Goal: Find specific page/section: Find specific page/section

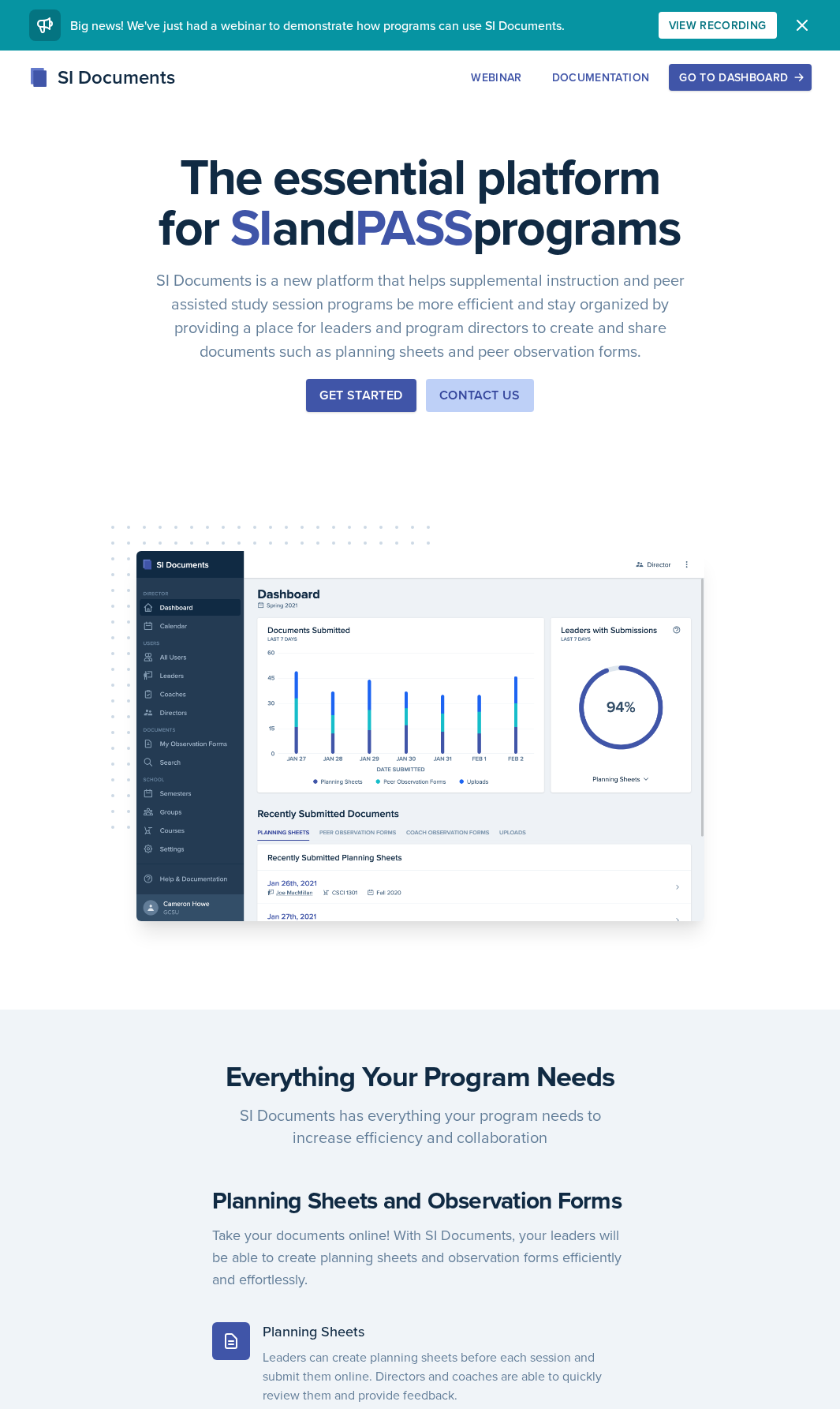
click at [763, 78] on div "Go to Dashboard" at bounding box center [739, 77] width 121 height 13
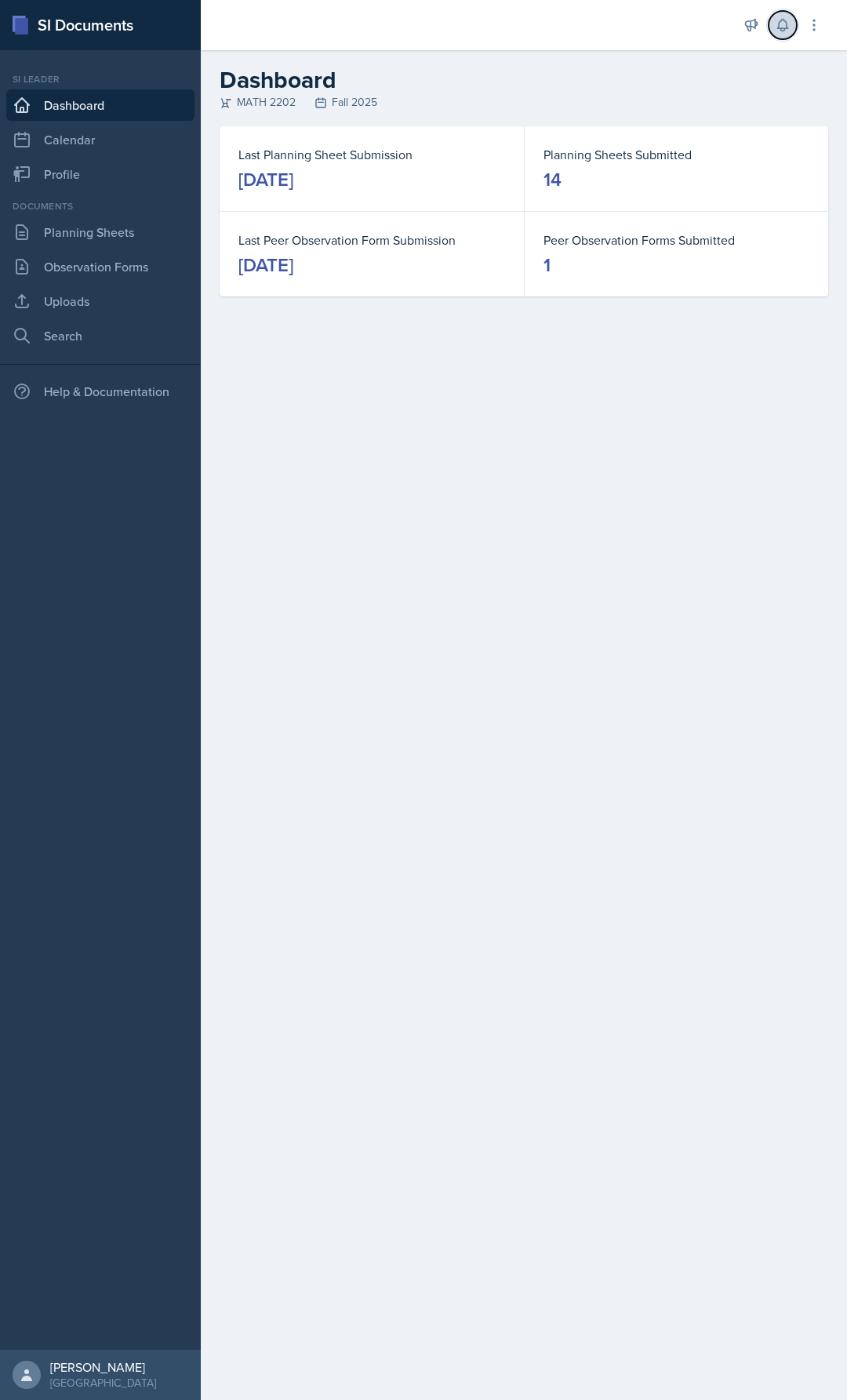
click at [784, 15] on button at bounding box center [782, 24] width 28 height 28
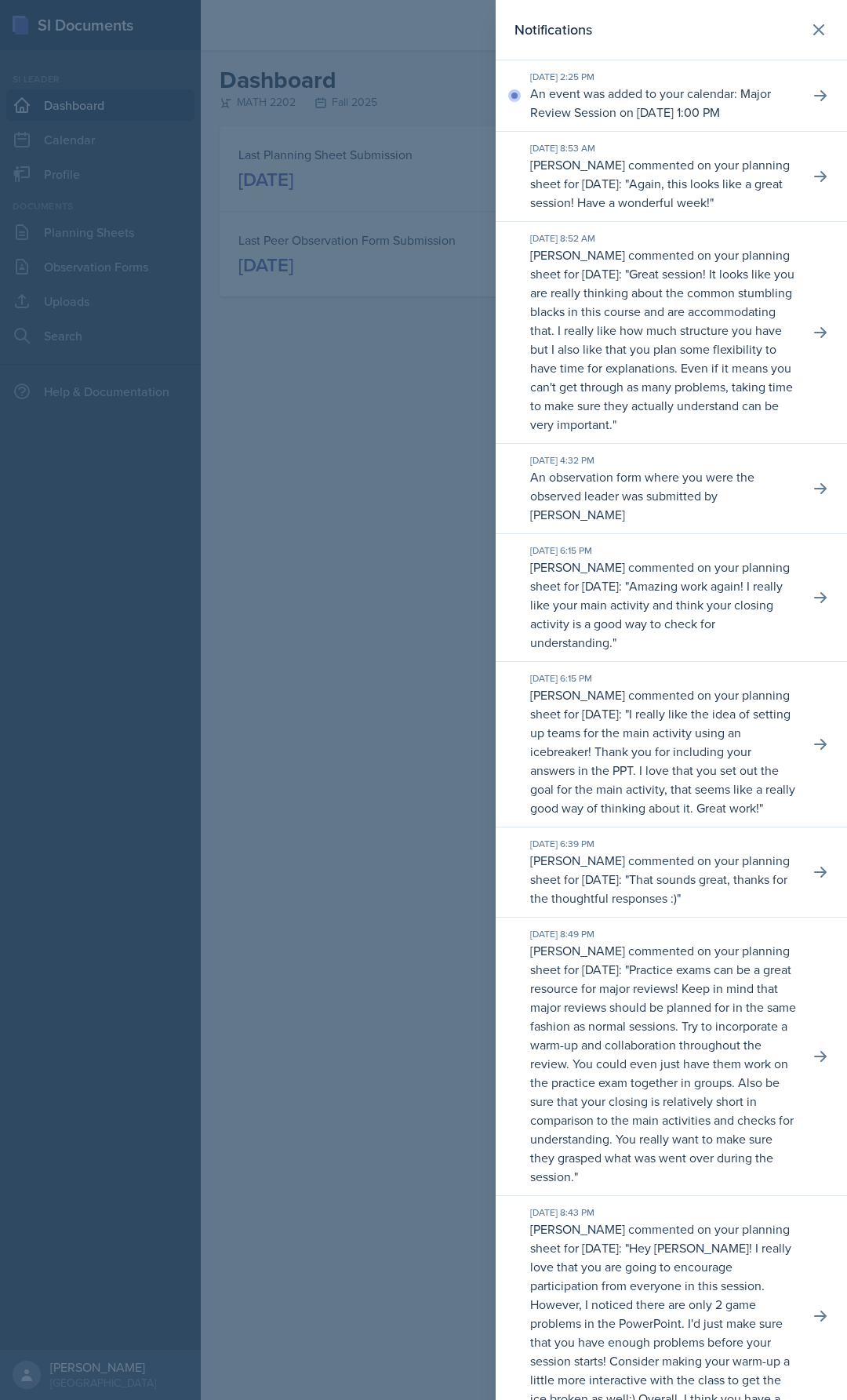
click at [829, 7] on header "Notifications" at bounding box center [671, 30] width 351 height 61
click at [826, 25] on header "Notifications" at bounding box center [671, 30] width 351 height 61
click at [815, 23] on icon at bounding box center [819, 30] width 19 height 19
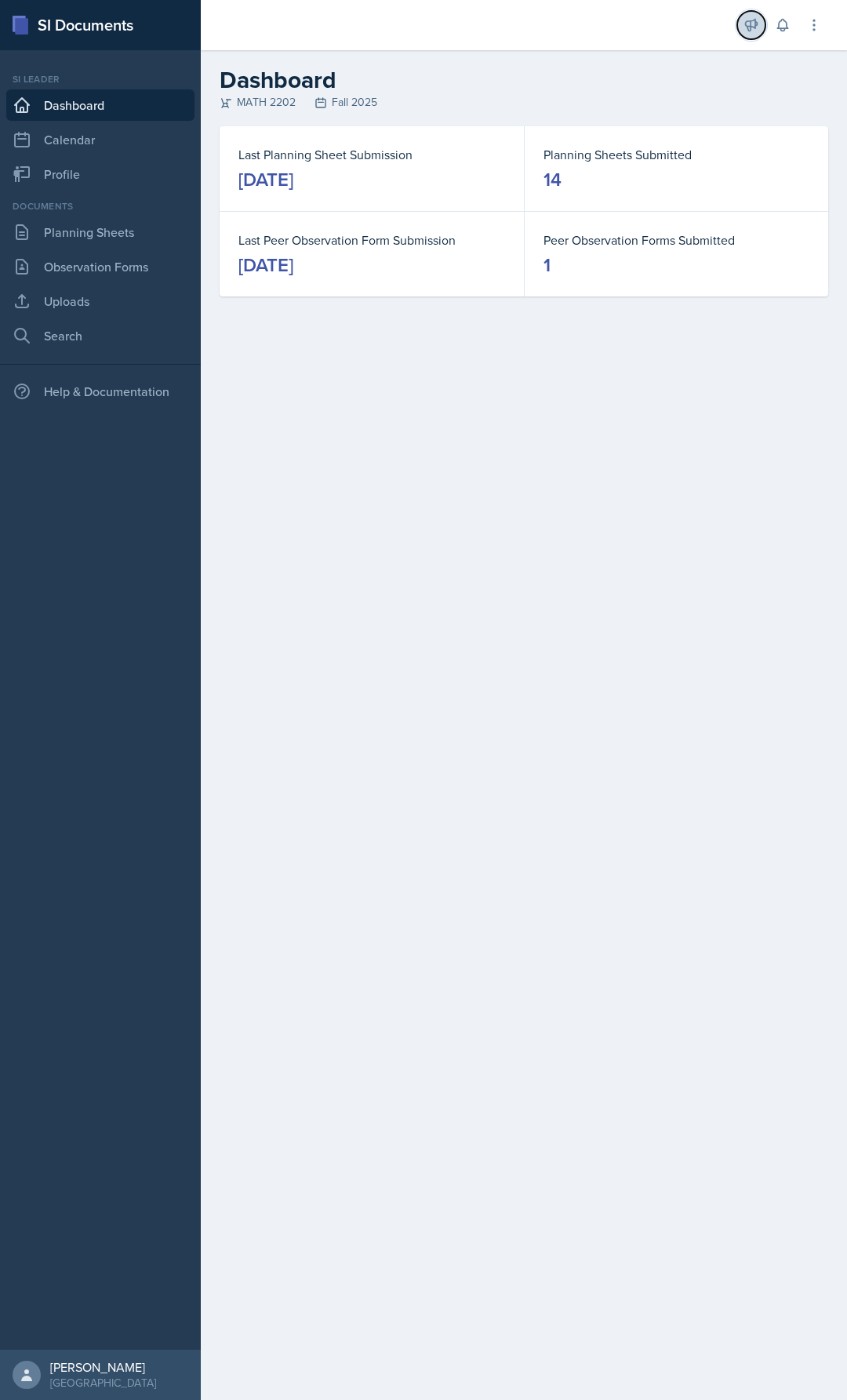
click at [754, 22] on icon at bounding box center [751, 25] width 15 height 15
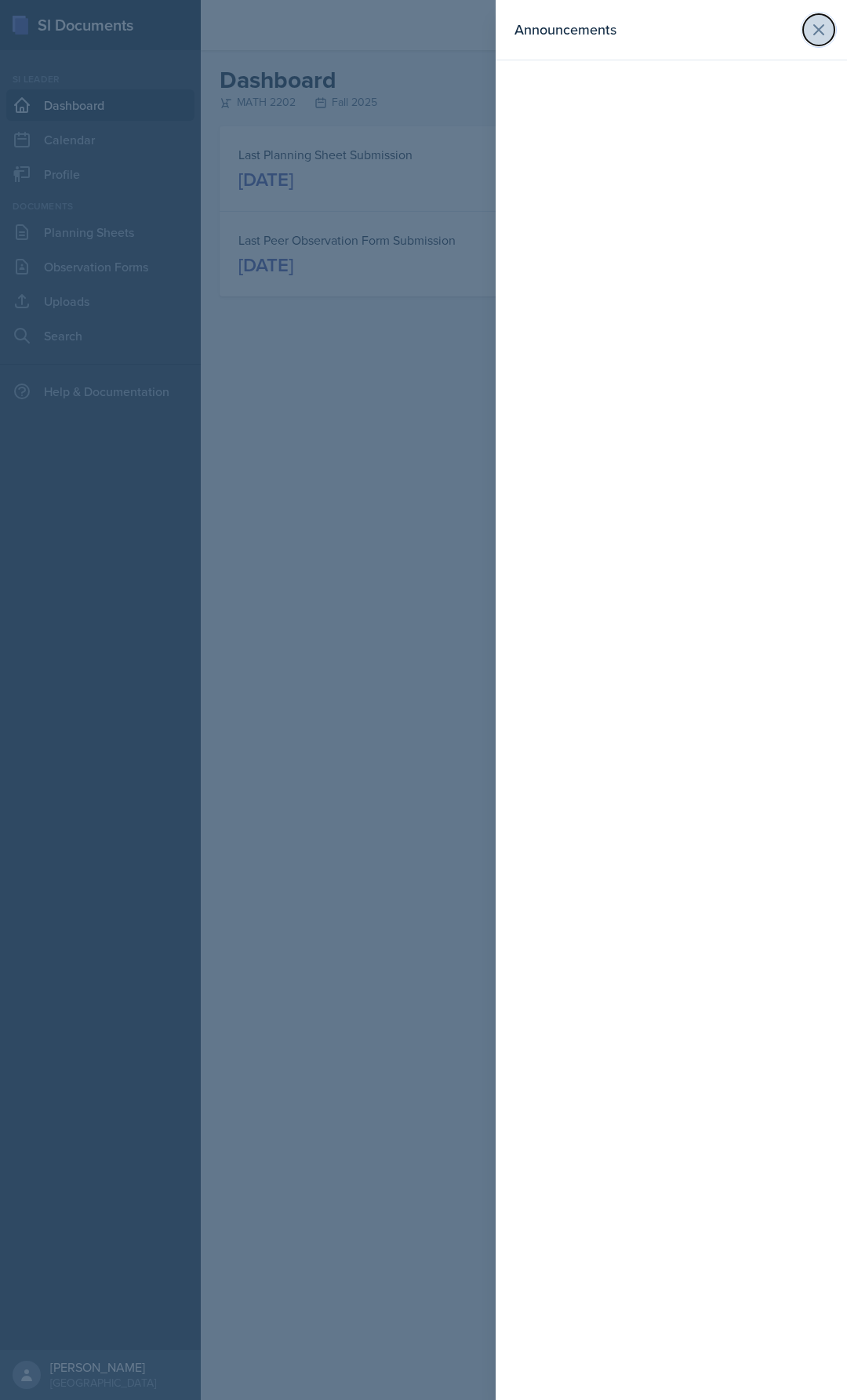
click at [809, 31] on icon at bounding box center [819, 30] width 19 height 19
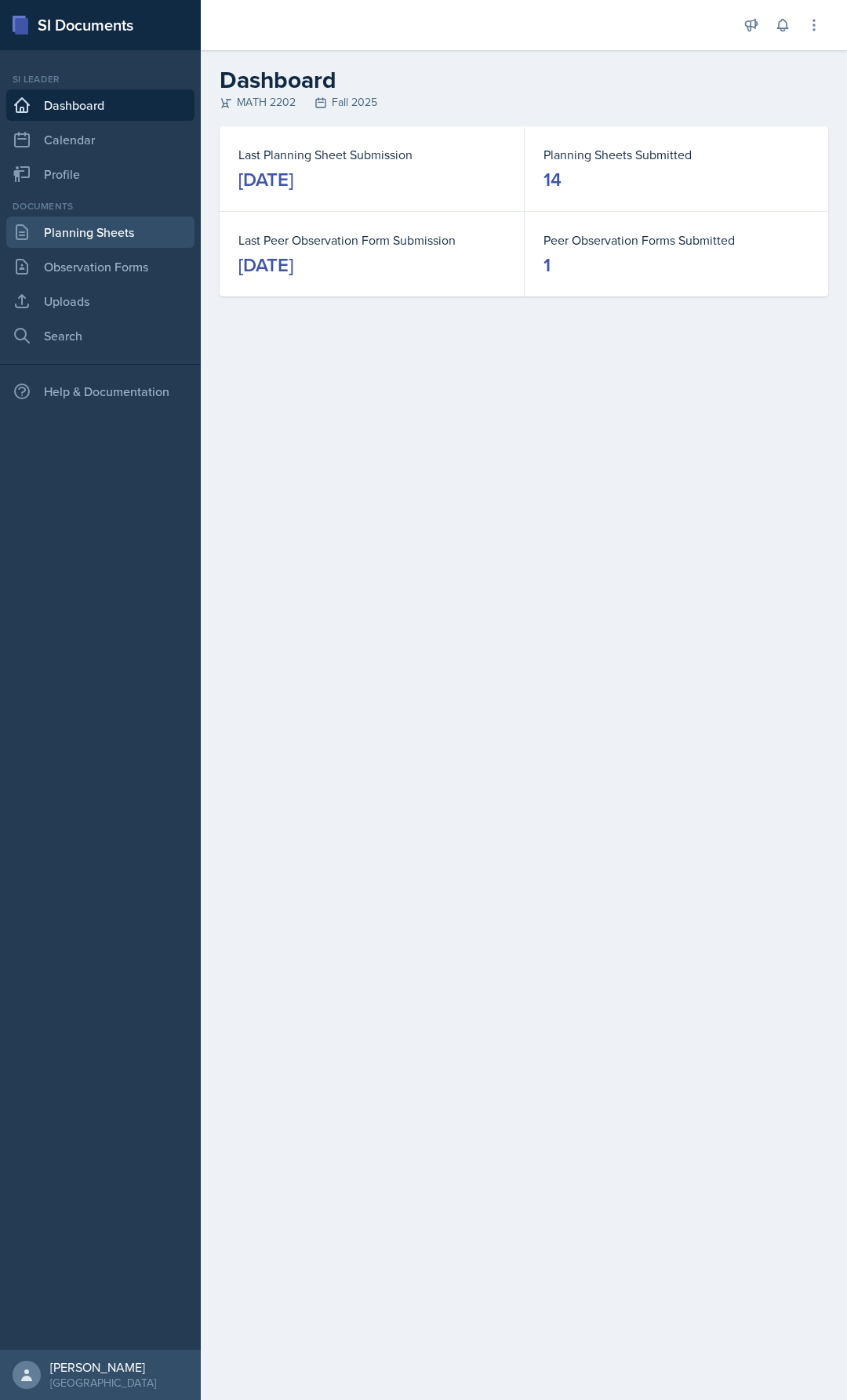
click at [157, 238] on link "Planning Sheets" at bounding box center [100, 231] width 188 height 32
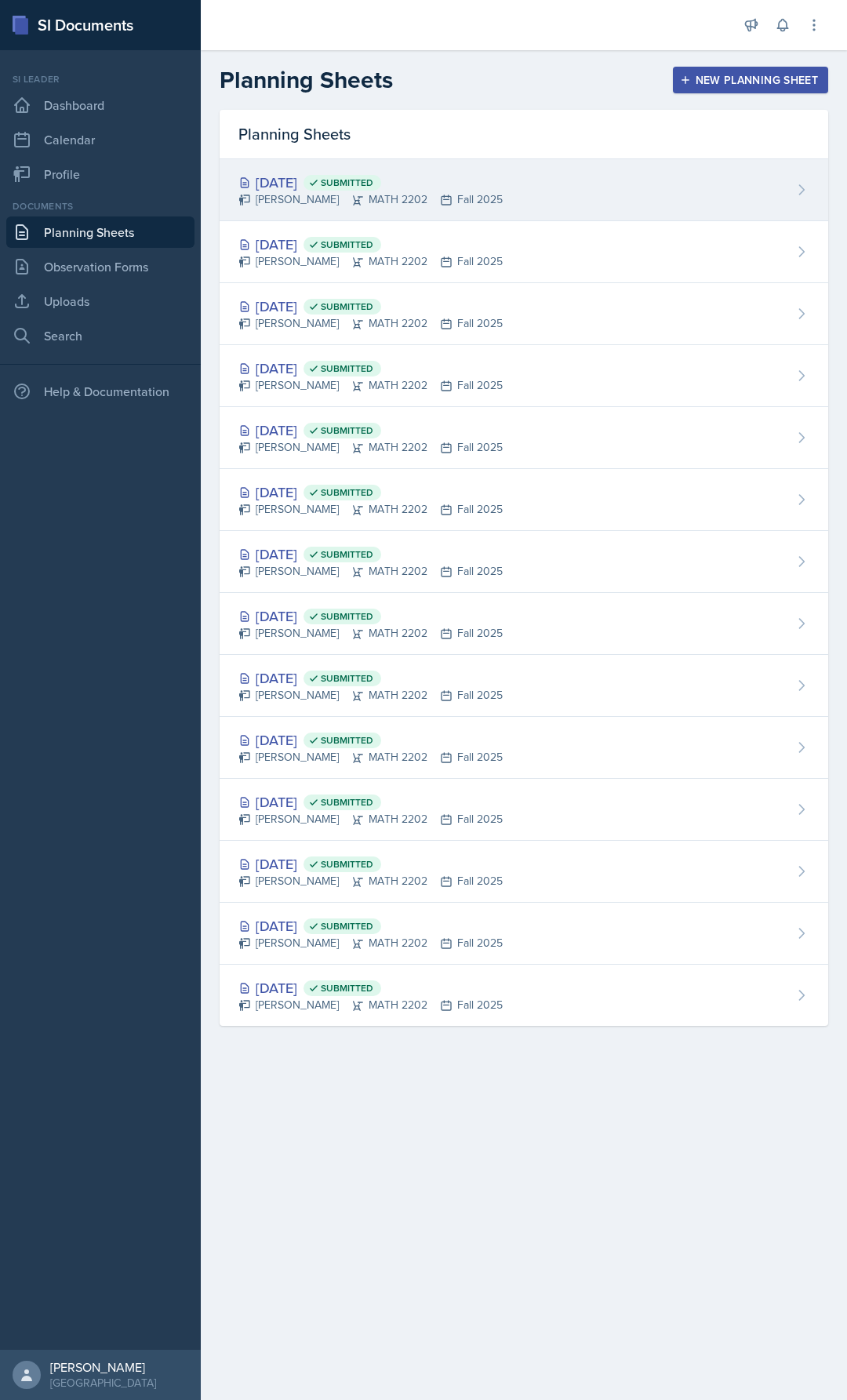
click at [299, 203] on div "[PERSON_NAME] MATH 2202 Fall 2025" at bounding box center [370, 199] width 264 height 16
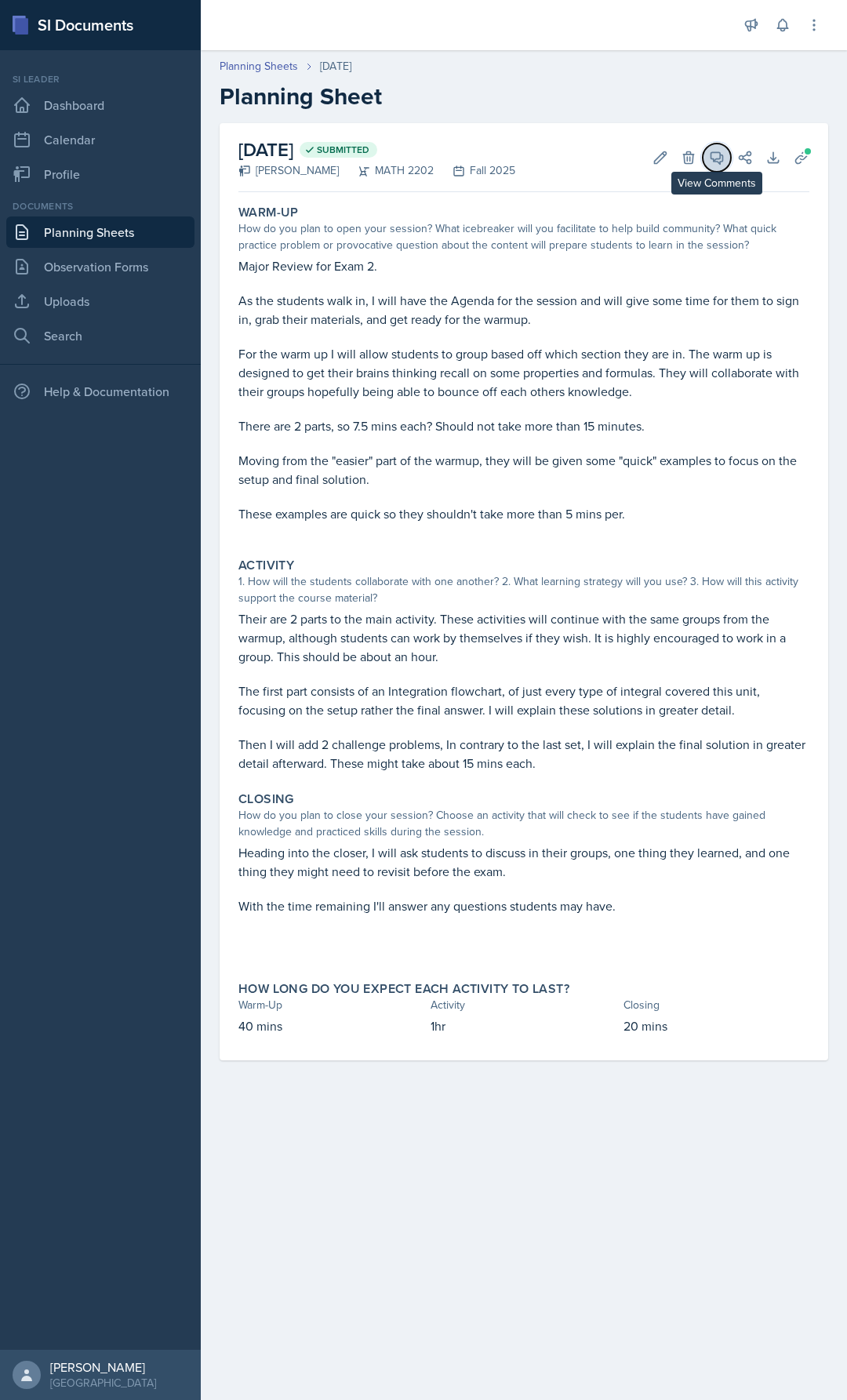
click at [712, 159] on icon at bounding box center [717, 157] width 15 height 15
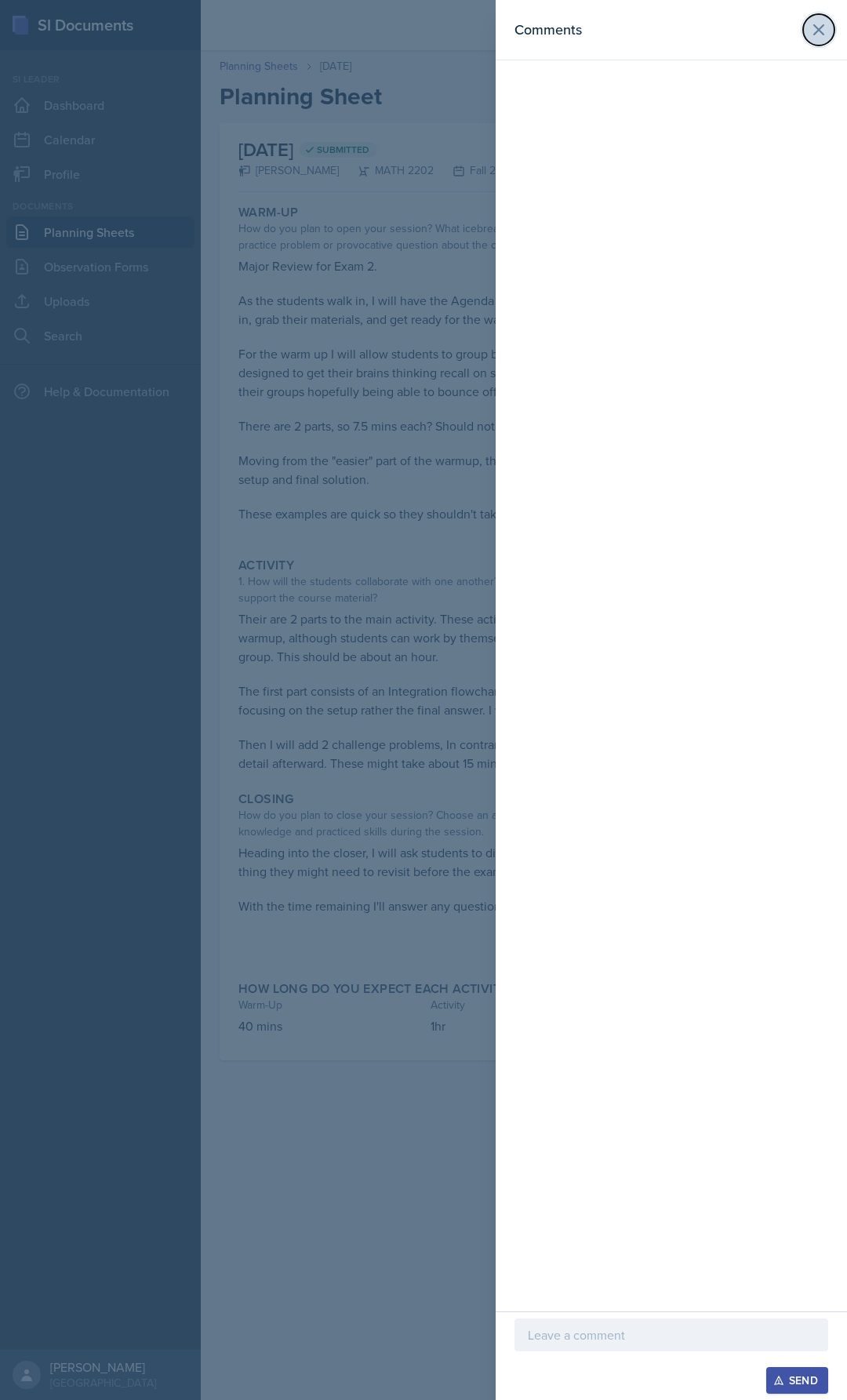
click at [812, 30] on icon at bounding box center [819, 30] width 19 height 19
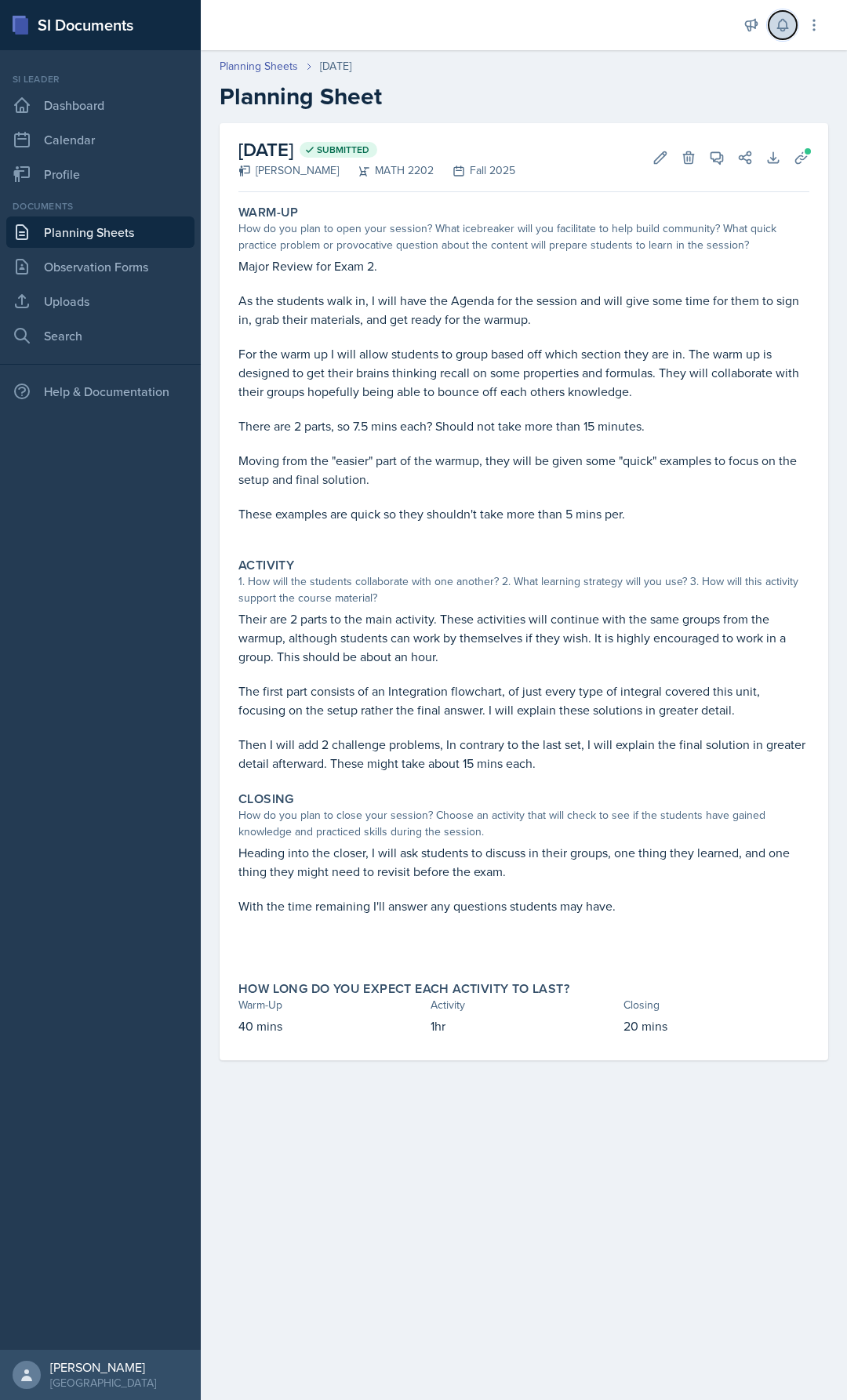
click at [776, 30] on icon at bounding box center [783, 25] width 15 height 15
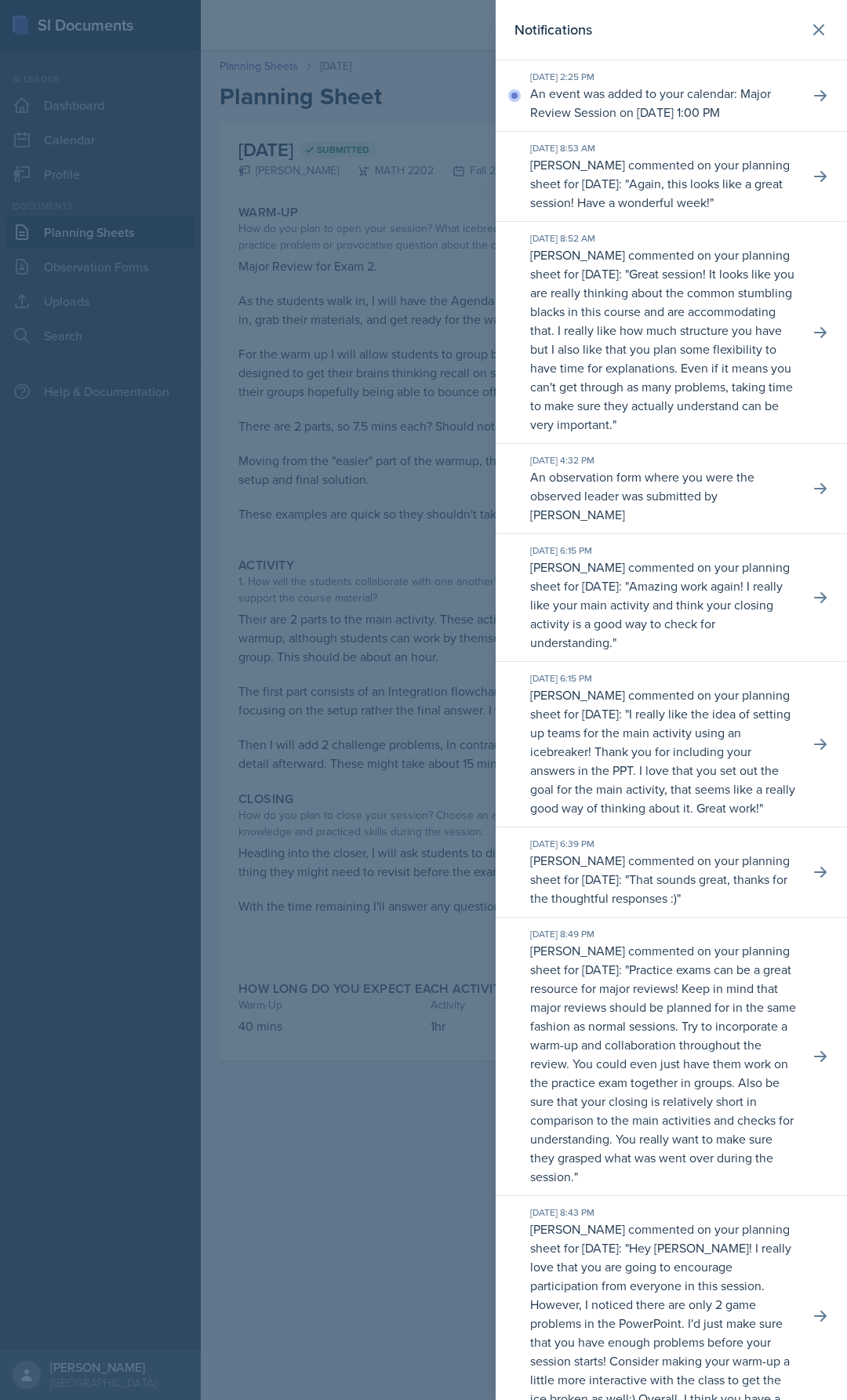
click at [248, 328] on div at bounding box center [424, 700] width 847 height 1400
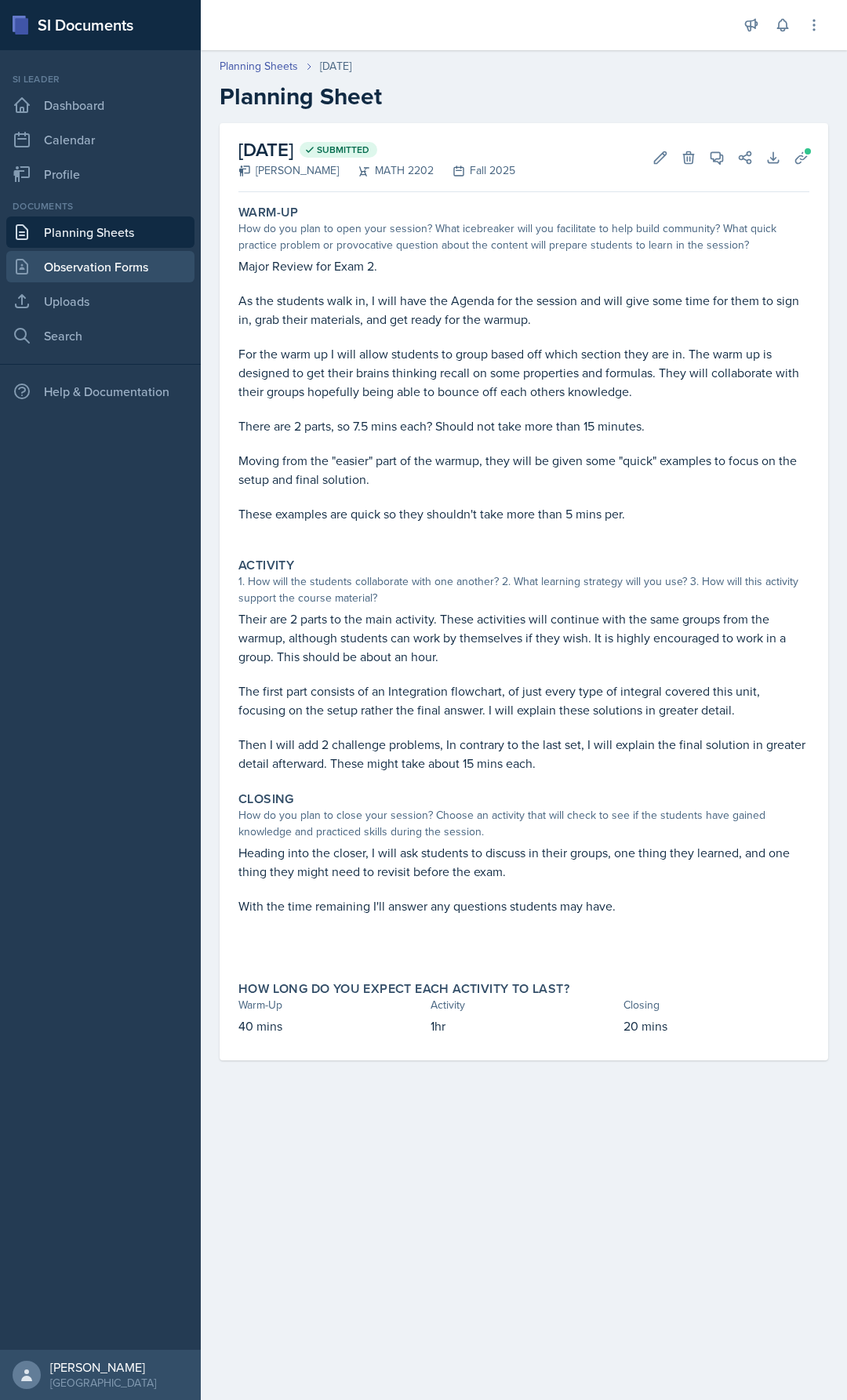
click at [153, 279] on link "Observation Forms" at bounding box center [100, 266] width 188 height 32
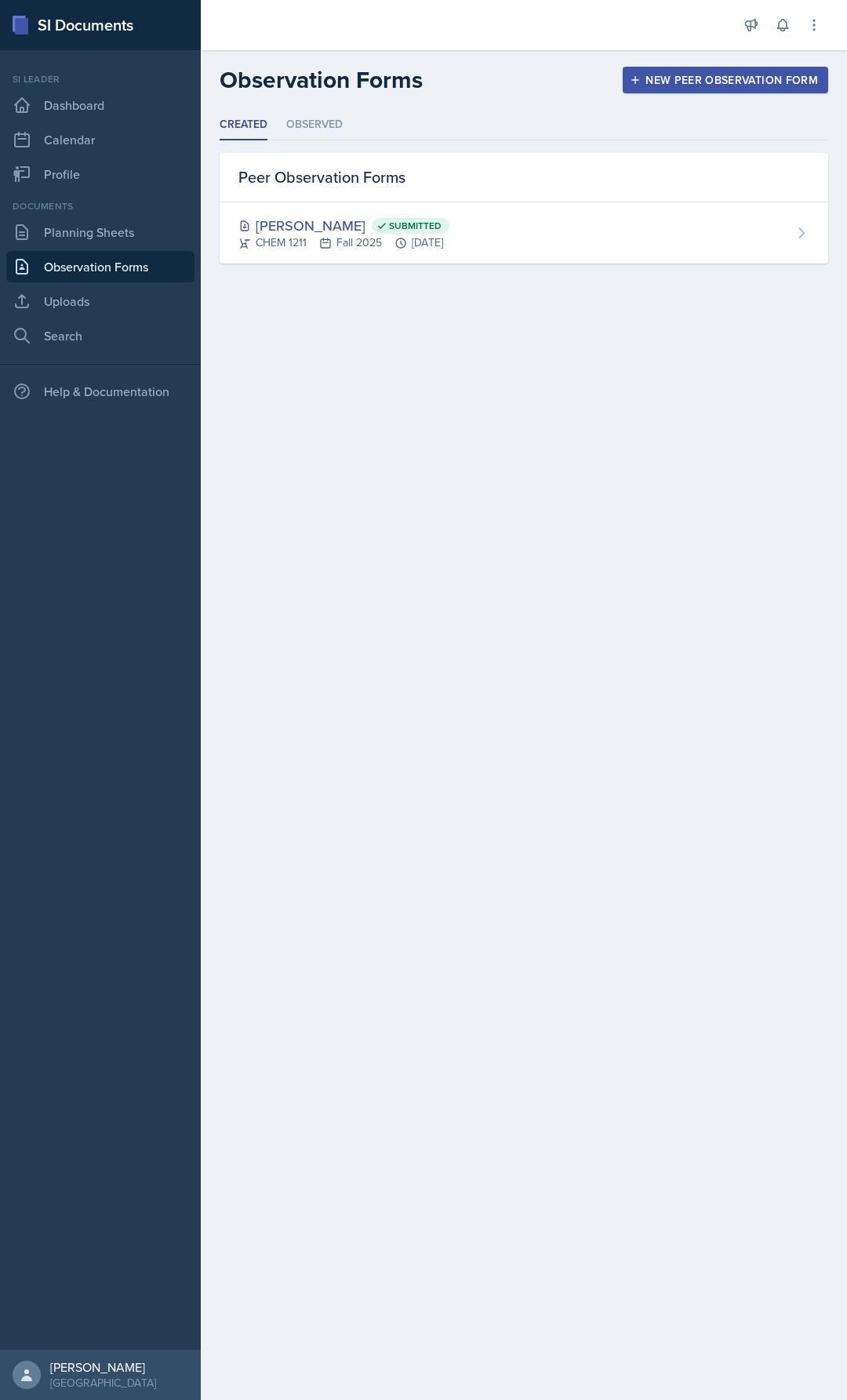
click at [141, 199] on nav "Si leader Dashboard Calendar Profile Documents Planning Sheets Observation Form…" at bounding box center [100, 700] width 201 height 1300
click at [132, 175] on link "Profile" at bounding box center [100, 174] width 188 height 32
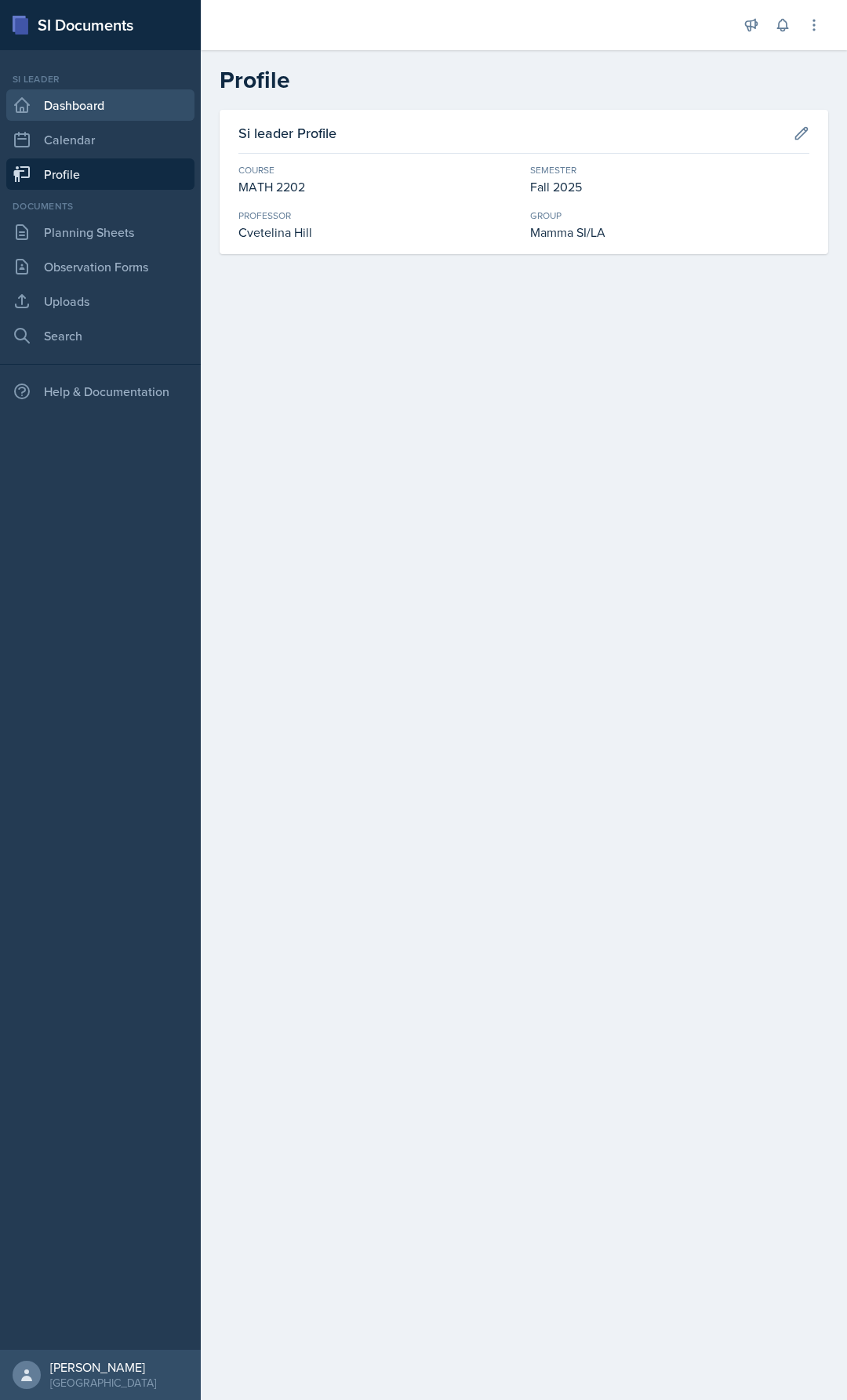
click at [119, 111] on link "Dashboard" at bounding box center [100, 105] width 188 height 32
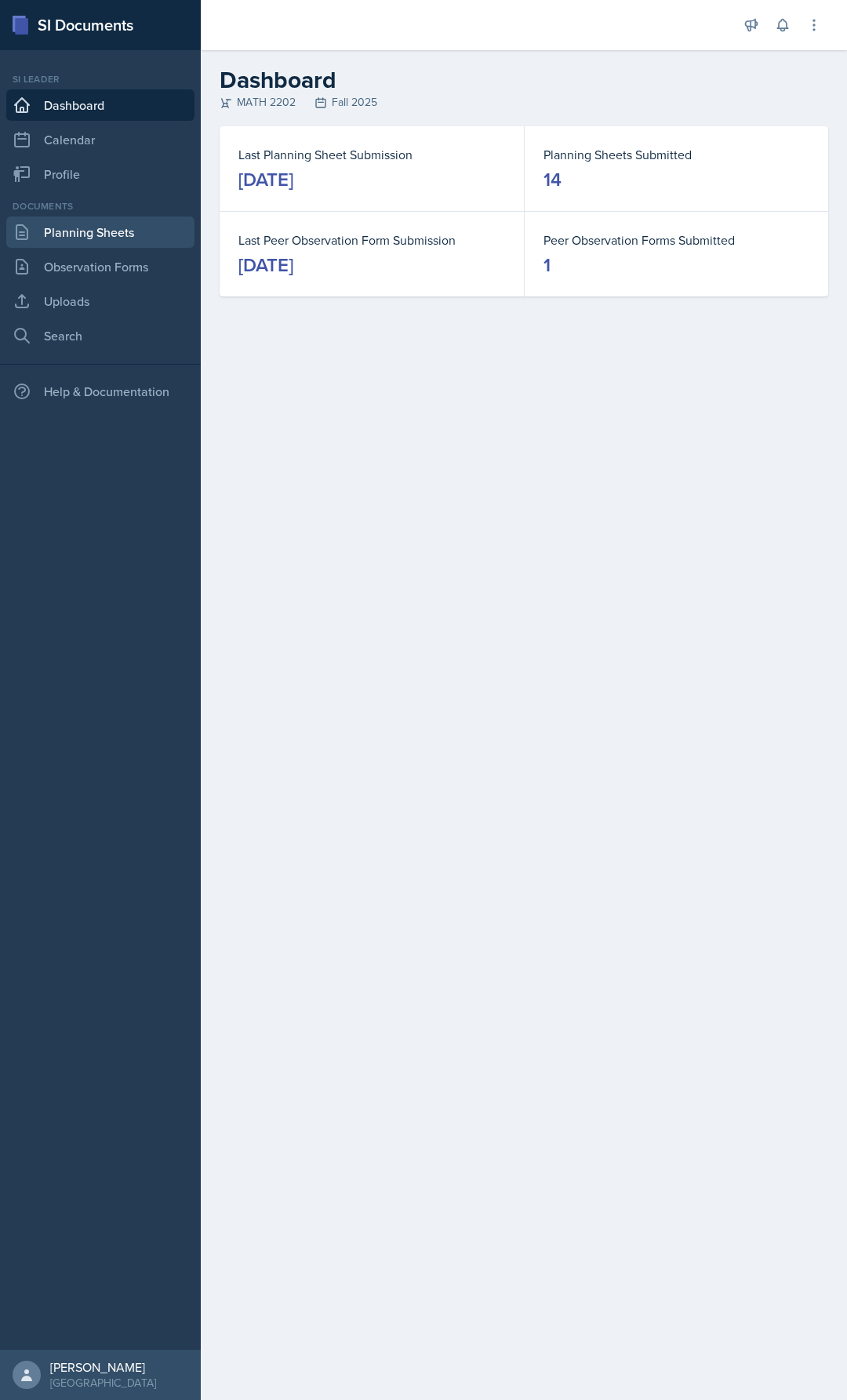
click at [89, 229] on link "Planning Sheets" at bounding box center [100, 231] width 188 height 32
